Goal: Task Accomplishment & Management: Manage account settings

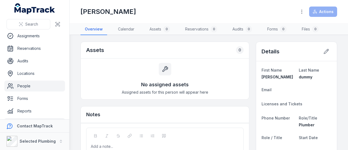
scroll to position [53, 0]
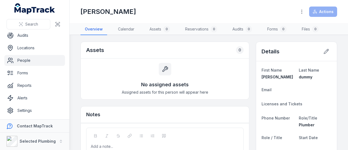
click at [24, 59] on link "People" at bounding box center [34, 60] width 61 height 11
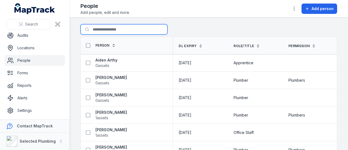
click at [108, 26] on input "Search for people" at bounding box center [123, 29] width 87 height 10
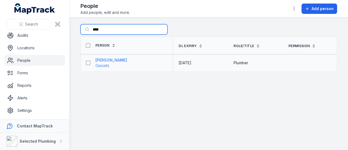
type input "****"
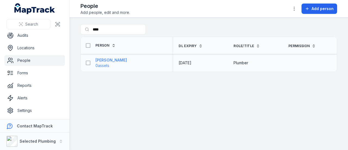
click at [110, 61] on strong "[PERSON_NAME]" at bounding box center [110, 59] width 31 height 5
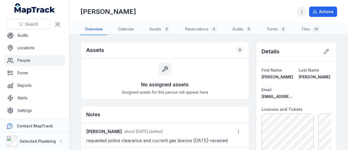
click at [302, 11] on icon "button" at bounding box center [301, 11] width 5 height 5
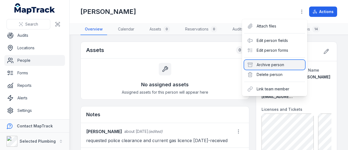
click at [265, 64] on div "Archive person" at bounding box center [274, 65] width 61 height 10
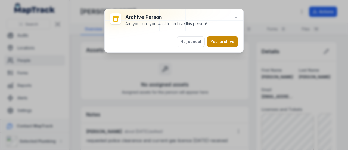
click at [222, 41] on button "Yes, archive" at bounding box center [222, 41] width 31 height 10
